Goal: Find contact information: Find contact information

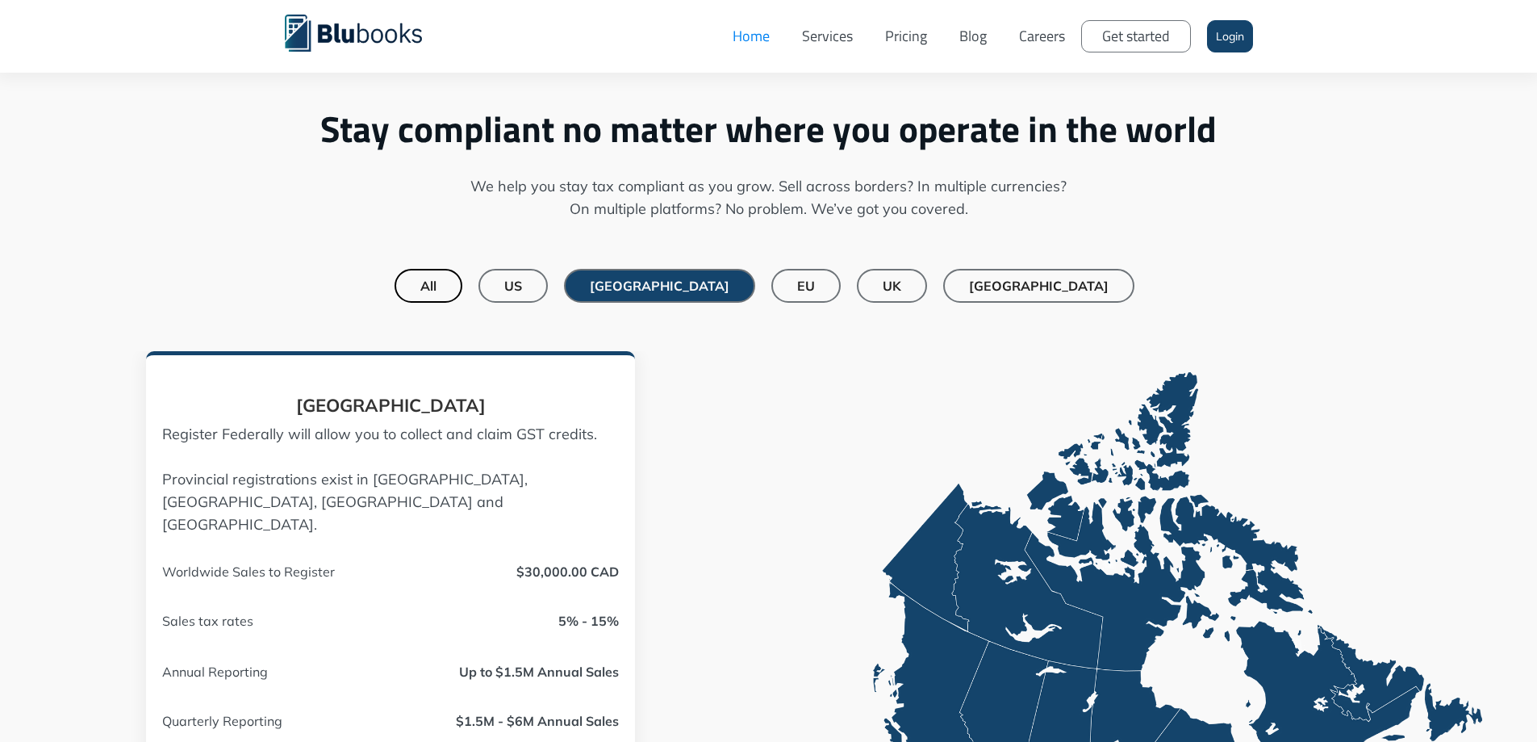
scroll to position [1211, 0]
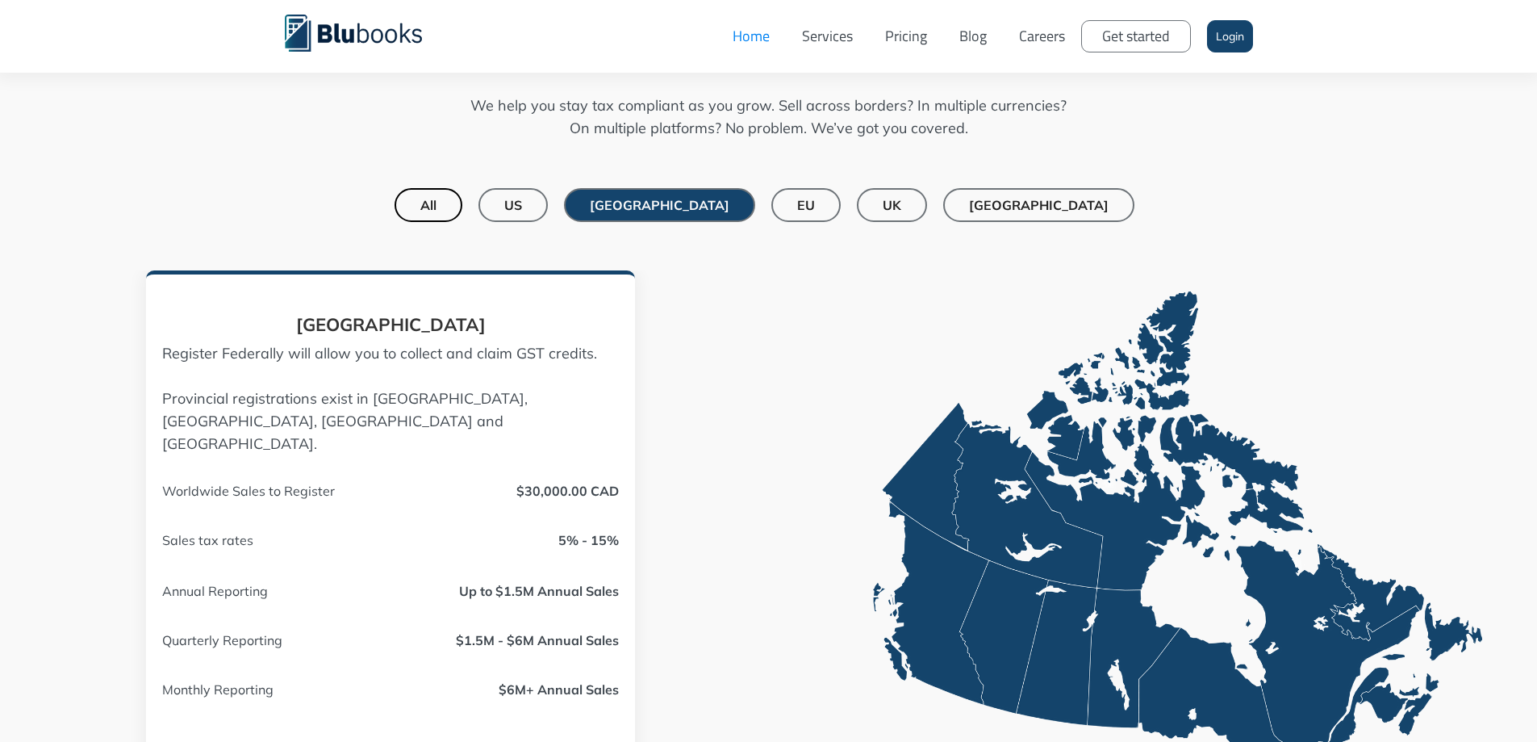
drag, startPoint x: 596, startPoint y: 205, endPoint x: 841, endPoint y: 257, distance: 249.9
click at [522, 204] on div "US" at bounding box center [513, 205] width 18 height 16
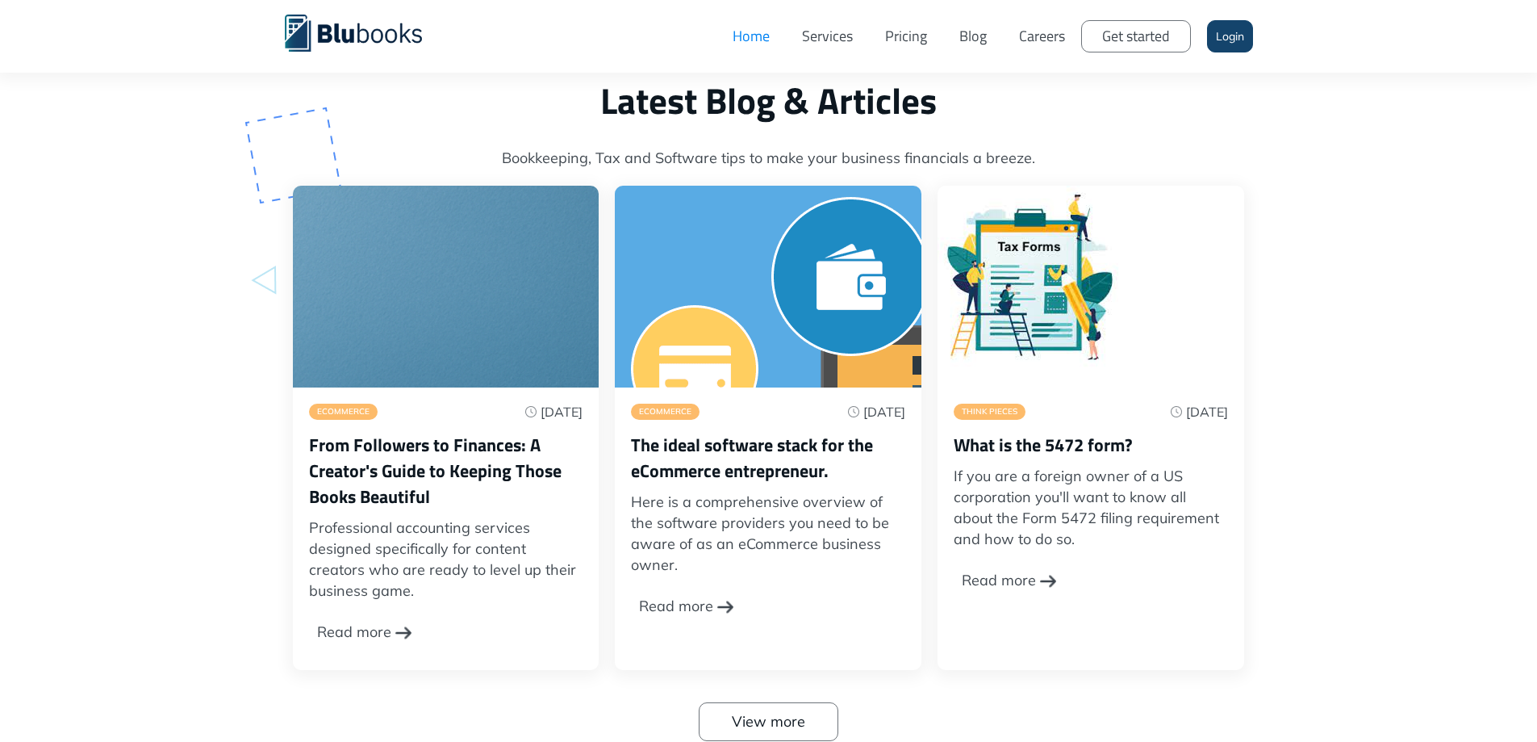
scroll to position [5165, 0]
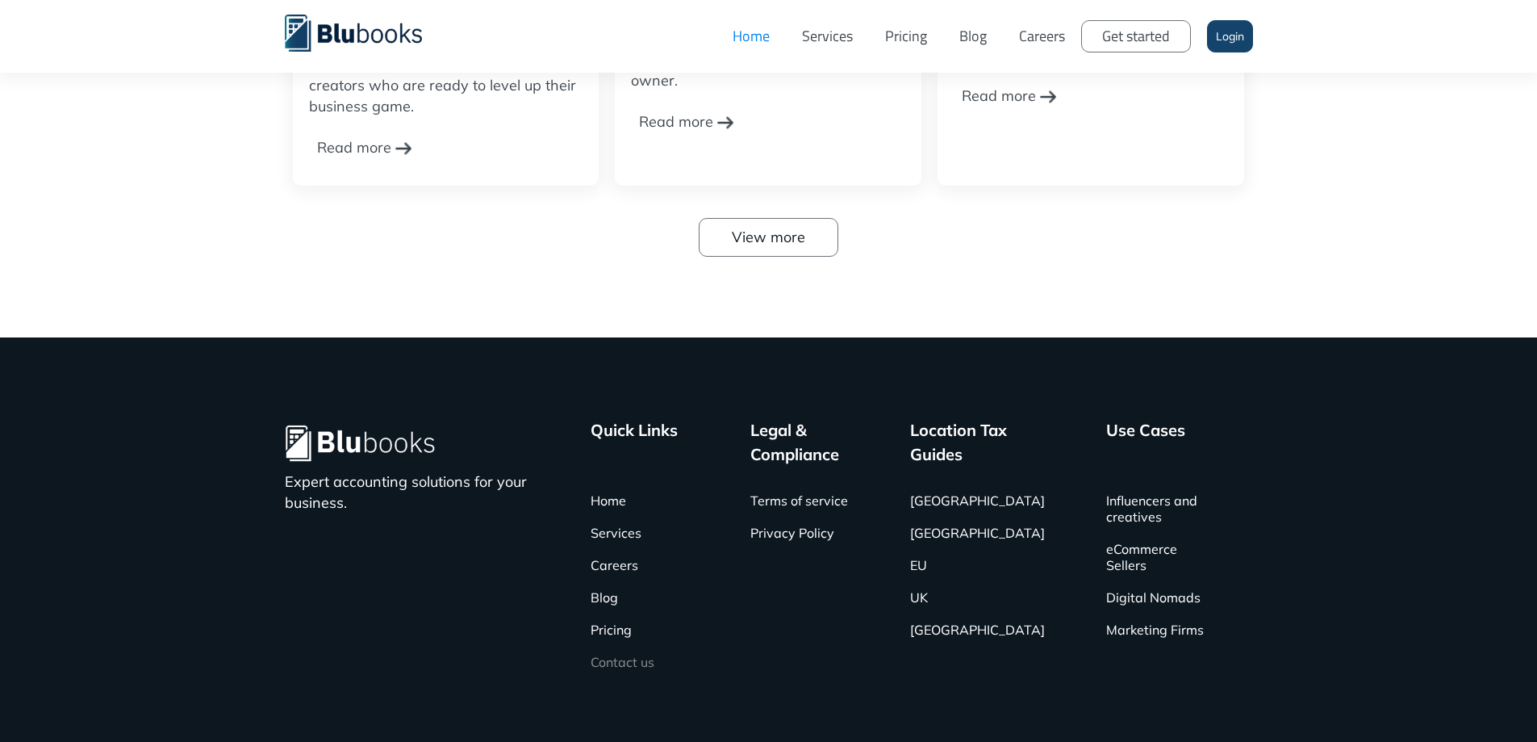
drag, startPoint x: 659, startPoint y: 669, endPoint x: 712, endPoint y: 676, distance: 53.0
click at [655, 667] on link "Contact us" at bounding box center [623, 662] width 64 height 32
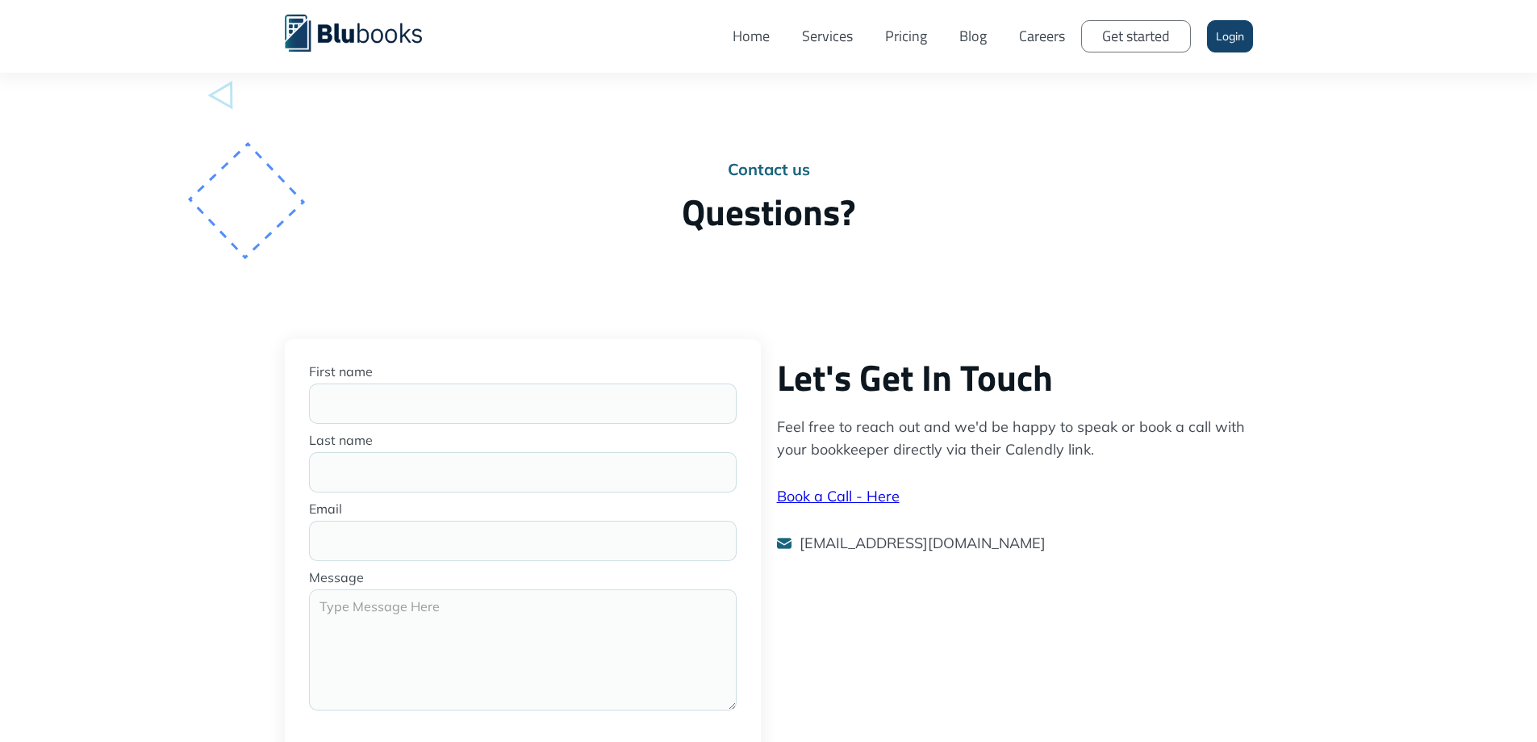
click at [765, 36] on link "Home" at bounding box center [751, 36] width 69 height 48
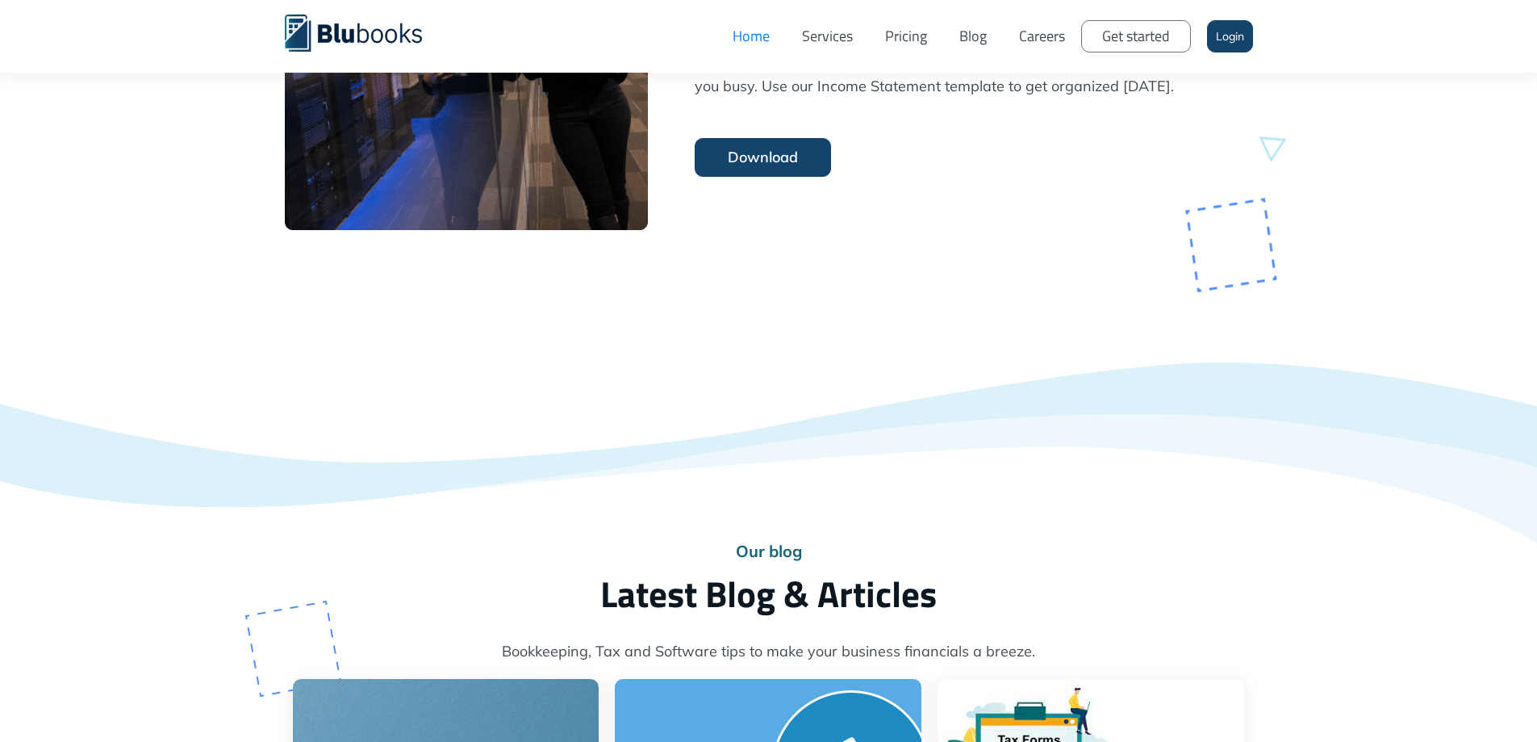
scroll to position [5248, 0]
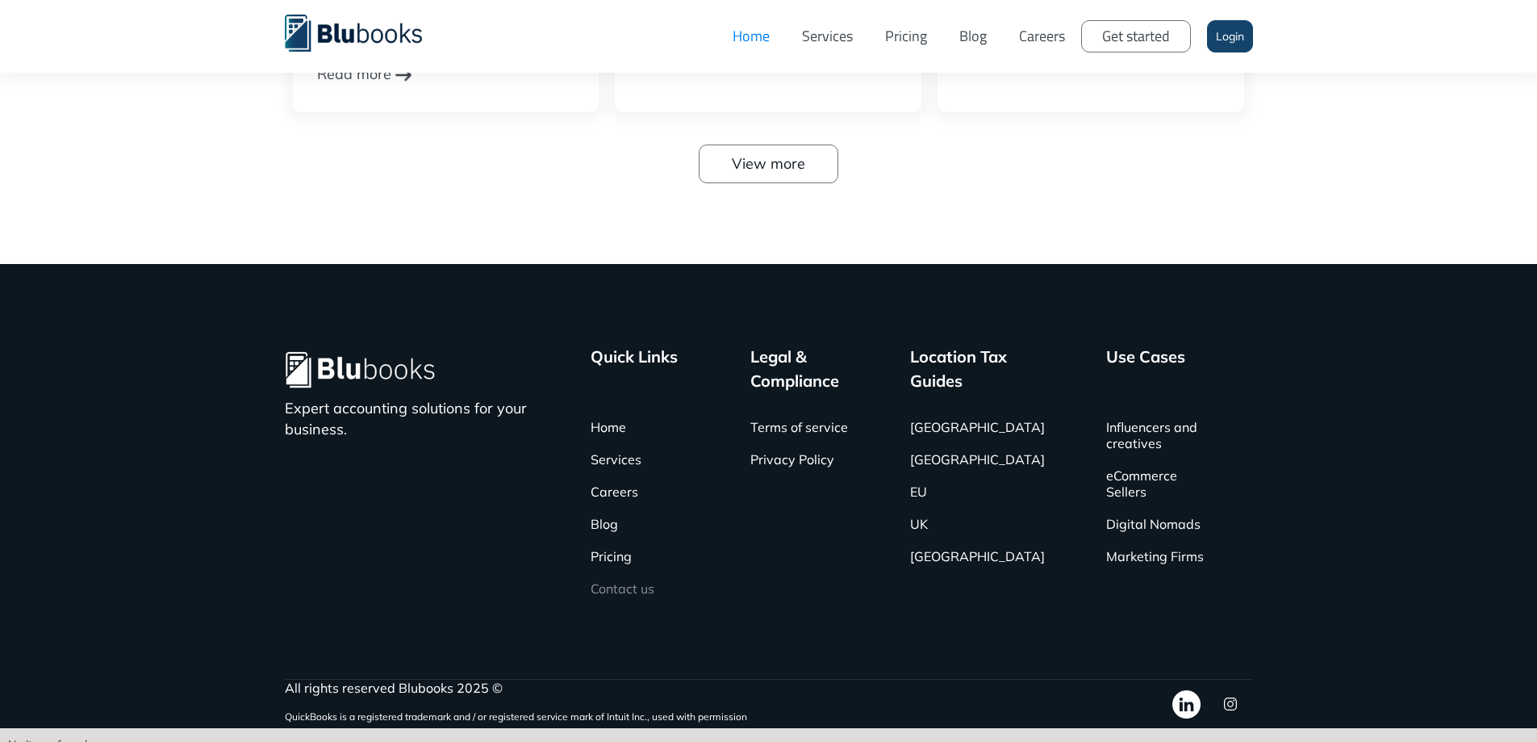
click at [638, 573] on link "Contact us" at bounding box center [623, 588] width 64 height 32
